Goal: Task Accomplishment & Management: Use online tool/utility

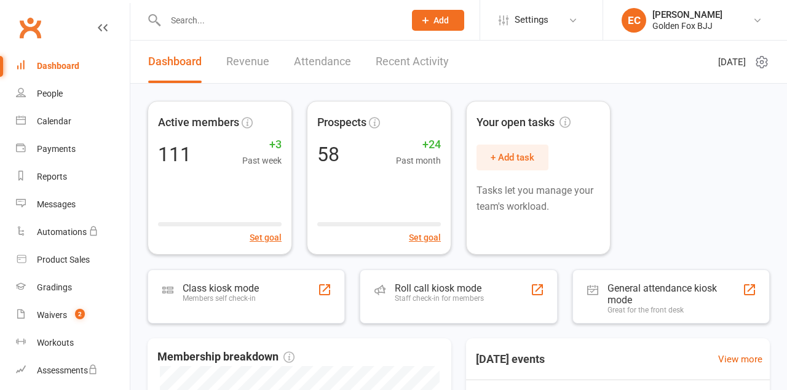
click at [221, 302] on div "Members self check-in" at bounding box center [220, 298] width 76 height 9
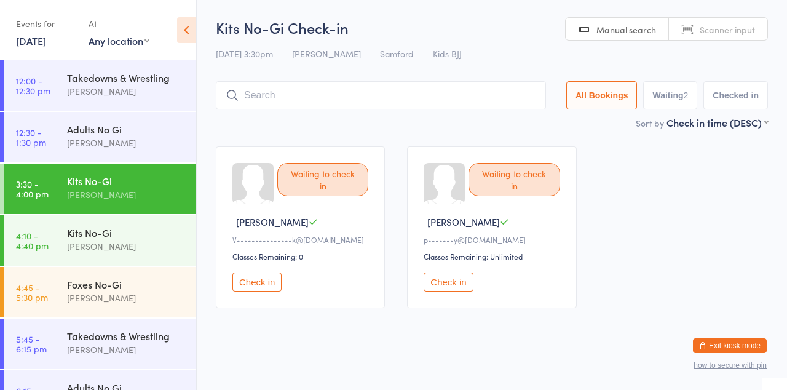
click at [84, 253] on div "[PERSON_NAME]" at bounding box center [126, 246] width 119 height 14
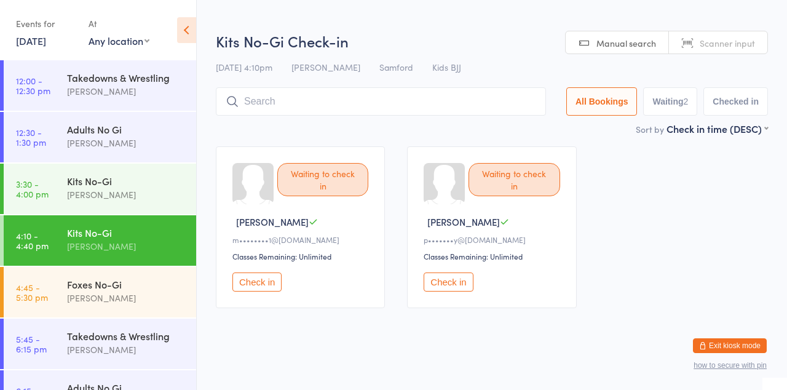
click at [87, 187] on div "Kits No-Gi" at bounding box center [126, 181] width 119 height 14
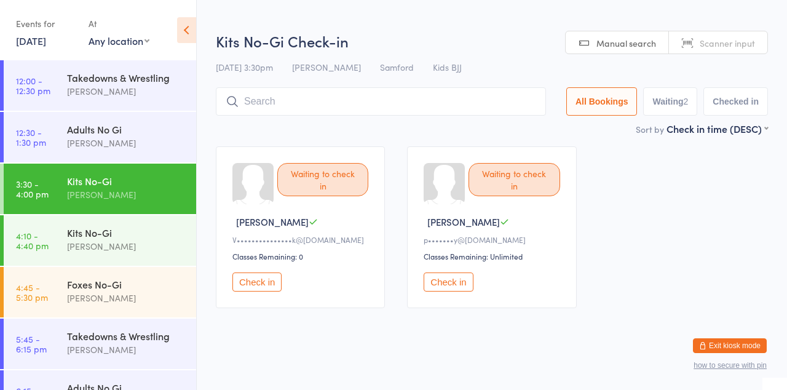
click at [96, 305] on div "[PERSON_NAME]" at bounding box center [126, 298] width 119 height 14
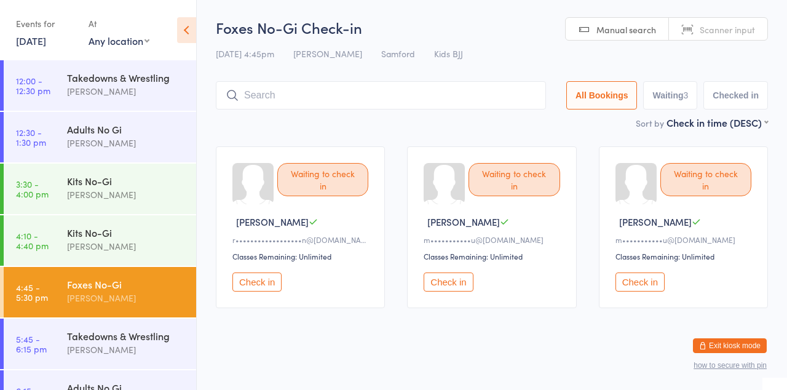
click at [98, 187] on div "Kits No-Gi" at bounding box center [126, 181] width 119 height 14
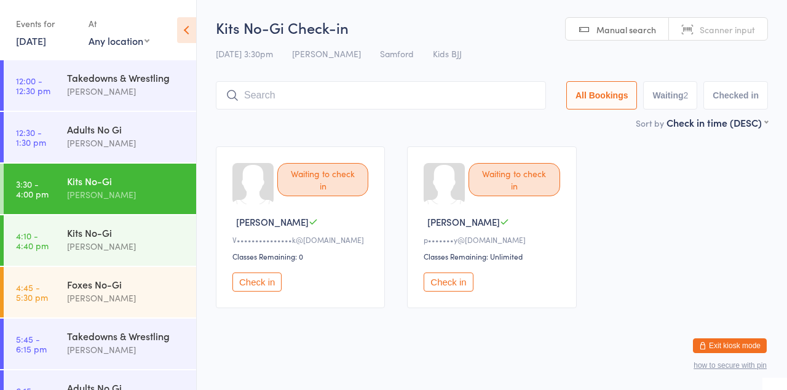
click at [351, 196] on div "Waiting to check in" at bounding box center [322, 179] width 91 height 33
click at [264, 291] on button "Check in" at bounding box center [256, 281] width 49 height 19
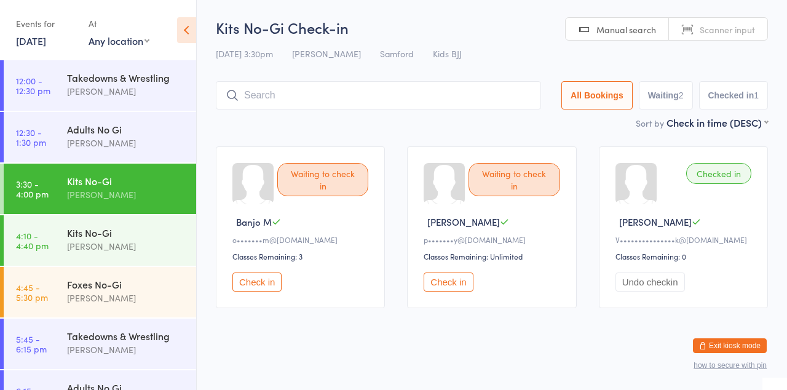
click at [272, 291] on button "Check in" at bounding box center [256, 281] width 49 height 19
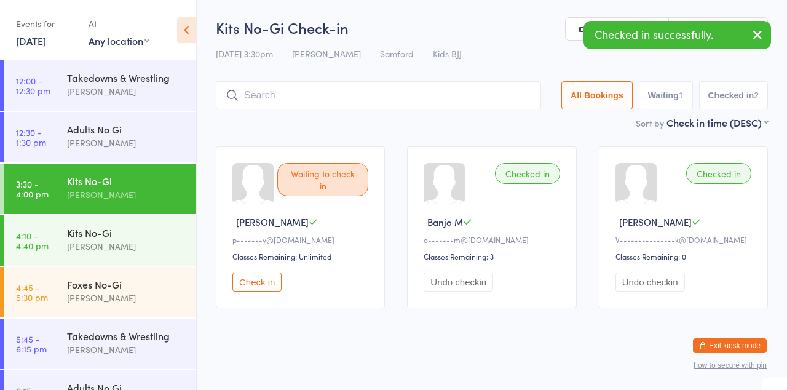
click at [267, 291] on button "Check in" at bounding box center [256, 281] width 49 height 19
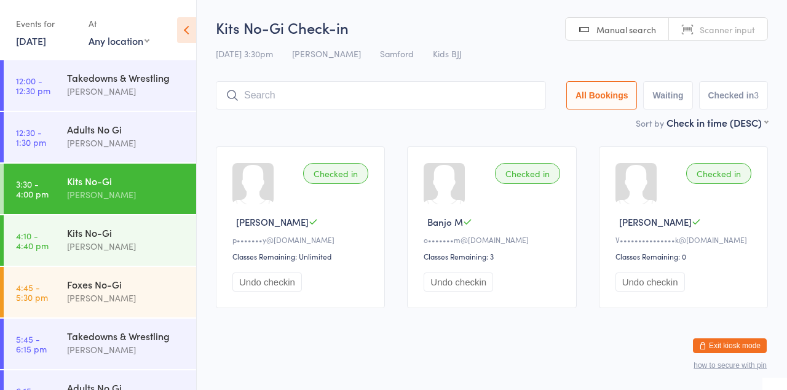
click at [399, 108] on input "search" at bounding box center [381, 95] width 330 height 28
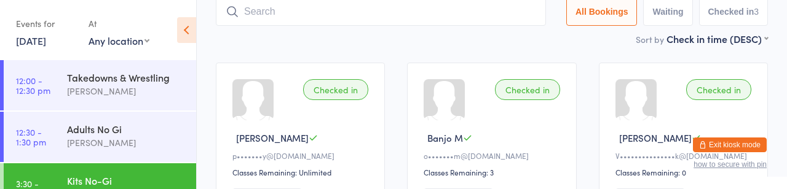
scroll to position [90, 0]
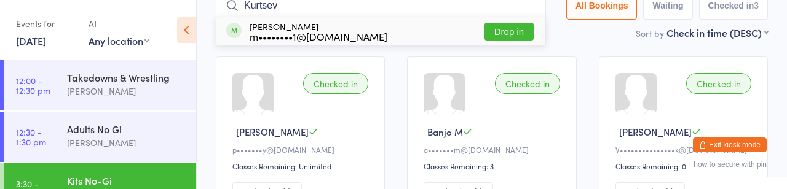
type input "Kurtsev"
click at [484, 37] on button "Drop in" at bounding box center [508, 32] width 49 height 18
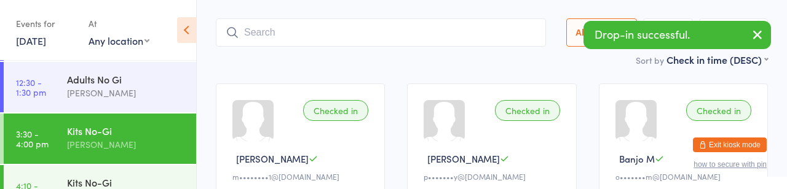
scroll to position [52, 0]
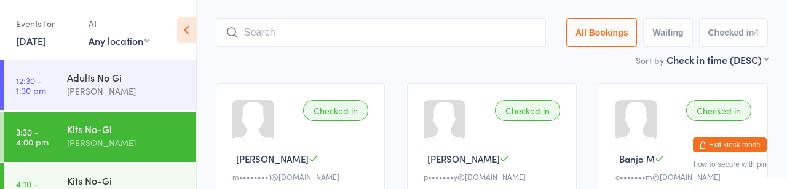
click at [114, 150] on div "[PERSON_NAME]" at bounding box center [126, 143] width 119 height 14
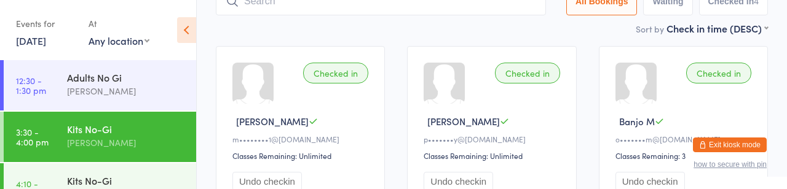
scroll to position [131, 0]
